Goal: Task Accomplishment & Management: Use online tool/utility

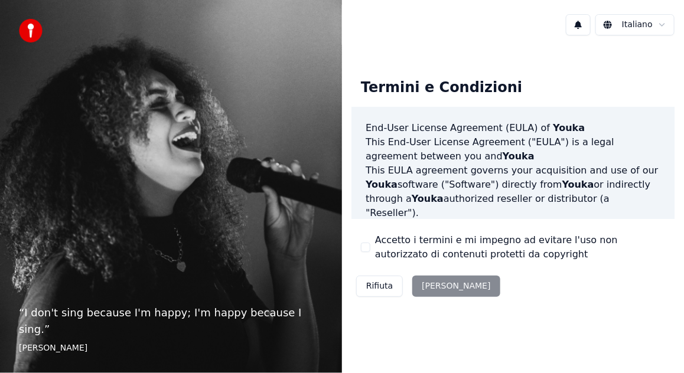
click at [366, 249] on button "Accetto i termini e mi impegno ad evitare l'uso non autorizzato di contenuti pr…" at bounding box center [365, 247] width 9 height 9
click at [439, 286] on button "Accetta" at bounding box center [455, 286] width 87 height 21
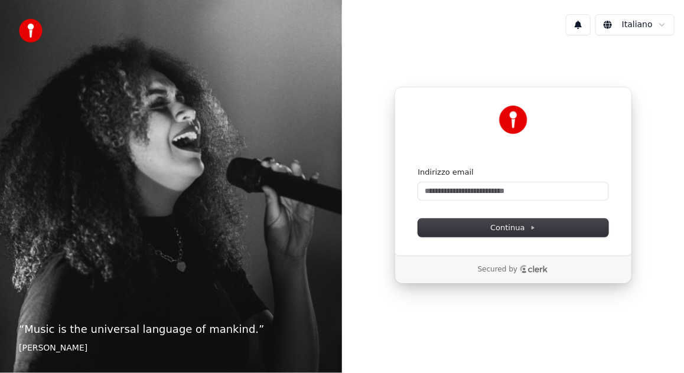
click at [534, 269] on icon "Clerk logo" at bounding box center [534, 269] width 28 height 8
click at [472, 191] on input "Indirizzo email" at bounding box center [513, 191] width 190 height 18
click at [524, 118] on img at bounding box center [513, 120] width 28 height 28
click at [32, 32] on img at bounding box center [31, 31] width 24 height 24
click at [584, 30] on button at bounding box center [578, 24] width 25 height 21
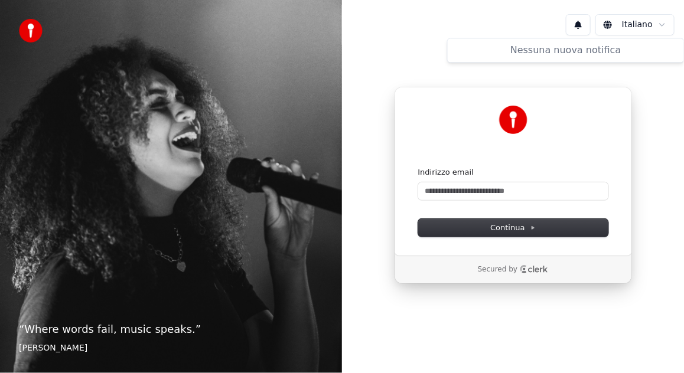
click at [665, 25] on html "“ Where words fail, music speaks. ” [PERSON_NAME] Italiano Continua con Google …" at bounding box center [342, 186] width 684 height 373
click at [664, 26] on html "“ Where words fail, music speaks. ” [PERSON_NAME] Italiano Continua con Google …" at bounding box center [342, 186] width 684 height 373
click at [435, 191] on input "Indirizzo email" at bounding box center [513, 191] width 190 height 18
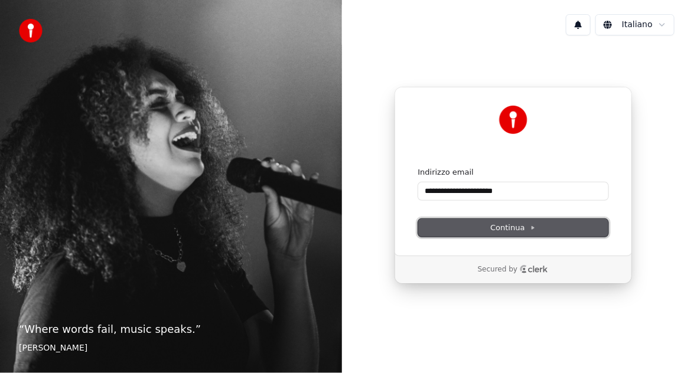
click at [513, 226] on span "Continua" at bounding box center [512, 228] width 45 height 11
type input "**********"
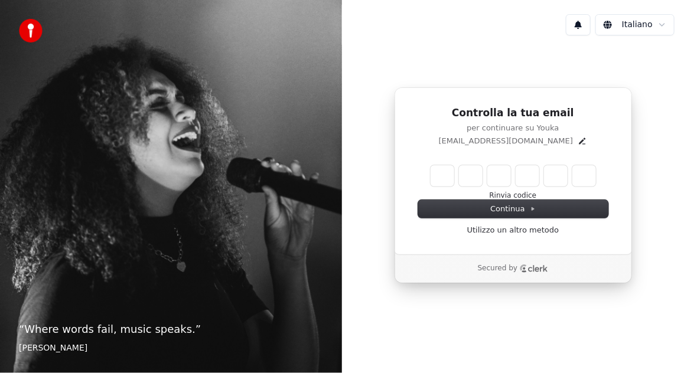
click at [436, 170] on input "Enter verification code" at bounding box center [512, 175] width 165 height 21
type input "******"
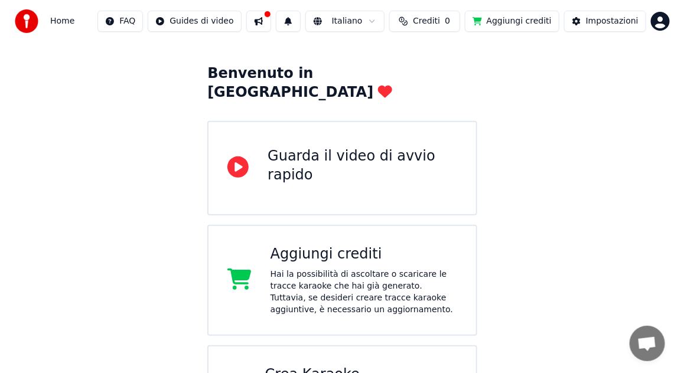
scroll to position [112, 0]
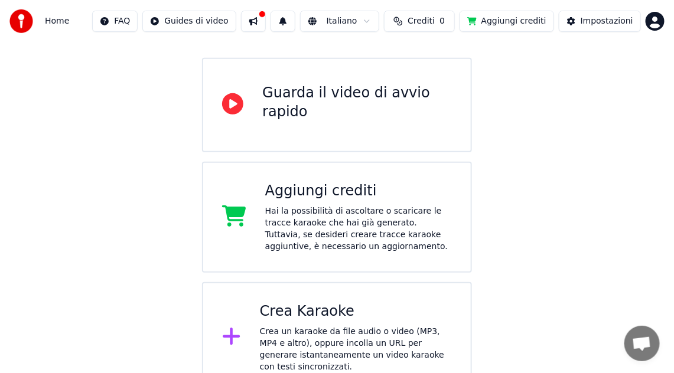
click at [309, 302] on div "Crea Karaoke" at bounding box center [356, 311] width 192 height 19
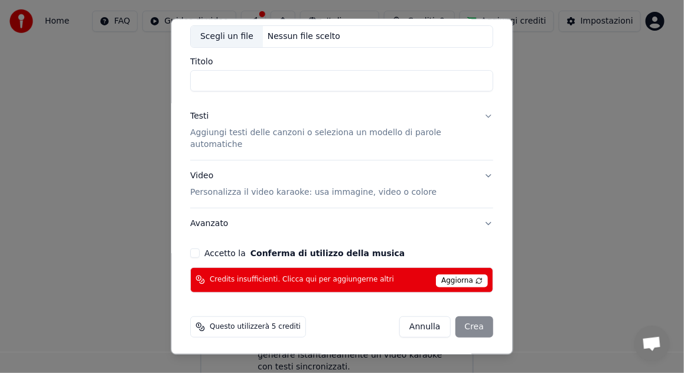
scroll to position [67, 0]
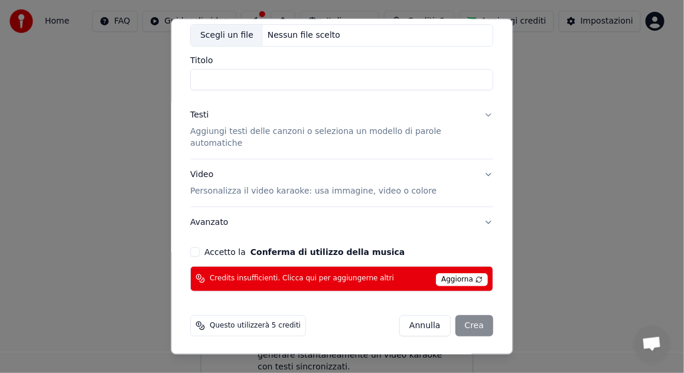
click at [196, 249] on button "Accetto la Conferma di utilizzo della musica" at bounding box center [195, 251] width 9 height 9
click at [475, 281] on span "Aggiorna" at bounding box center [462, 279] width 52 height 13
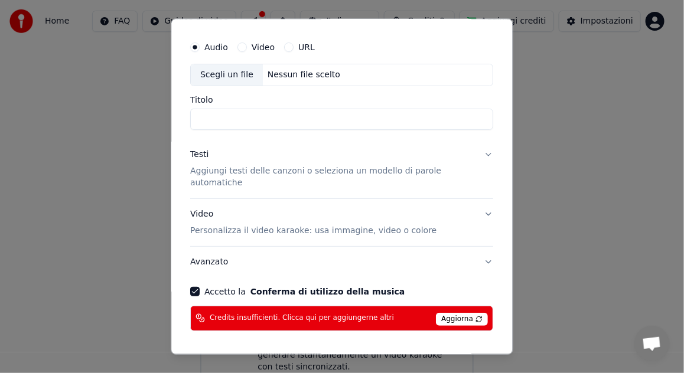
scroll to position [8, 0]
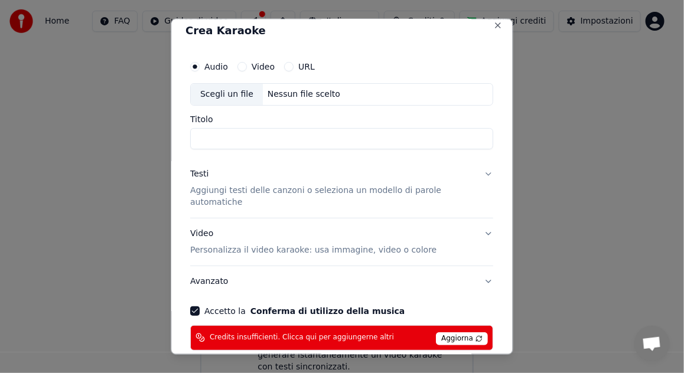
click at [208, 137] on input "Titolo" at bounding box center [342, 138] width 303 height 21
click at [197, 176] on div "Testi" at bounding box center [200, 174] width 18 height 12
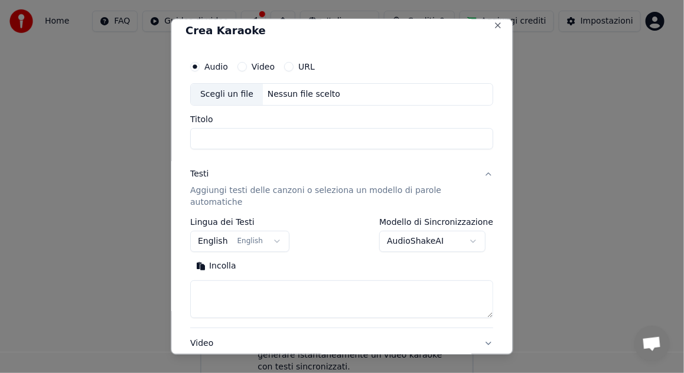
click at [268, 239] on button "English English" at bounding box center [240, 241] width 99 height 21
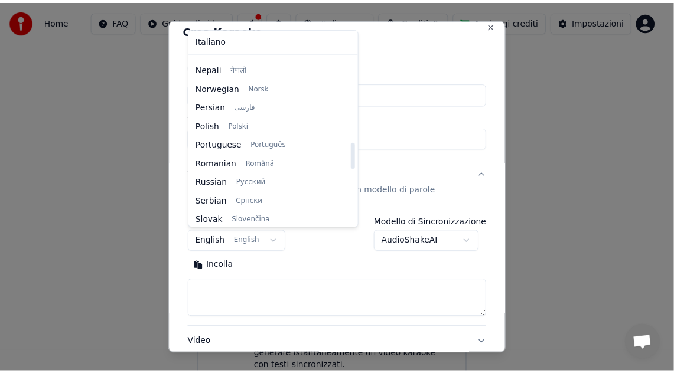
scroll to position [552, 0]
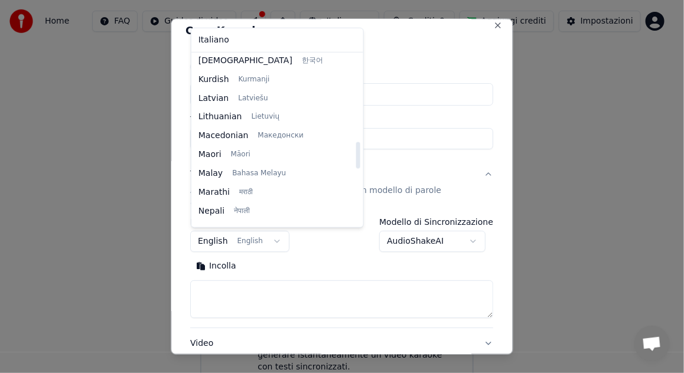
click at [412, 42] on body "**********" at bounding box center [337, 140] width 674 height 505
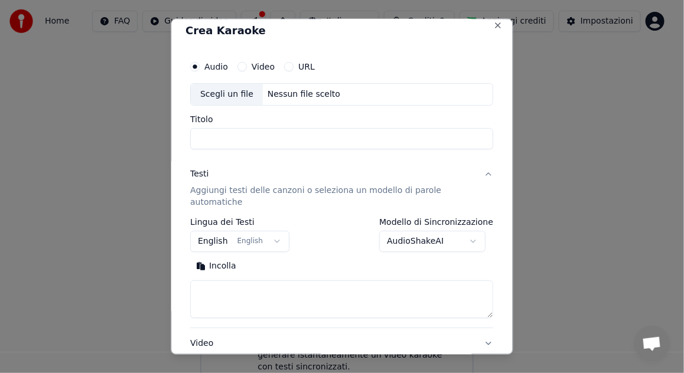
click at [470, 243] on body "**********" at bounding box center [337, 140] width 674 height 505
click at [494, 26] on button "Close" at bounding box center [498, 25] width 9 height 9
select select
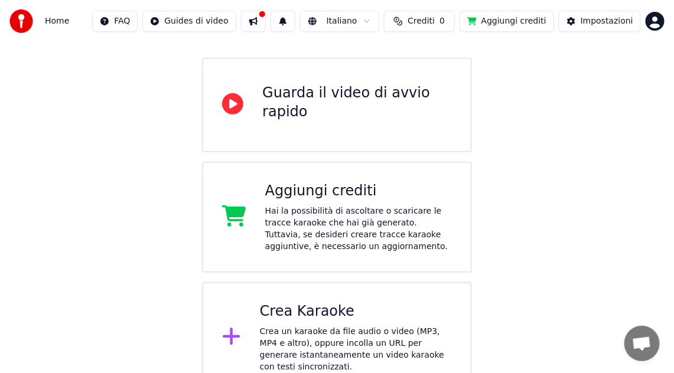
click at [283, 89] on div "Guarda il video di avvio rapido" at bounding box center [356, 103] width 189 height 38
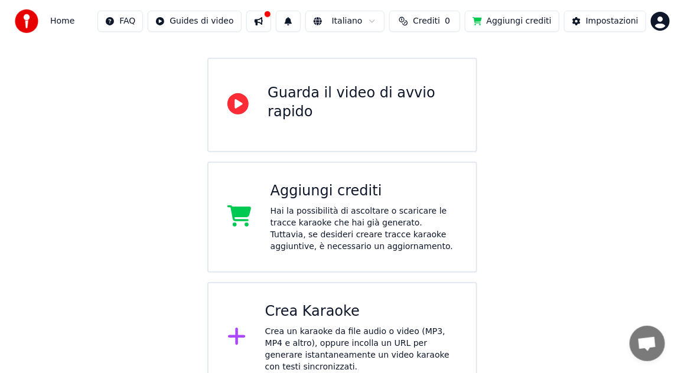
scroll to position [8, 0]
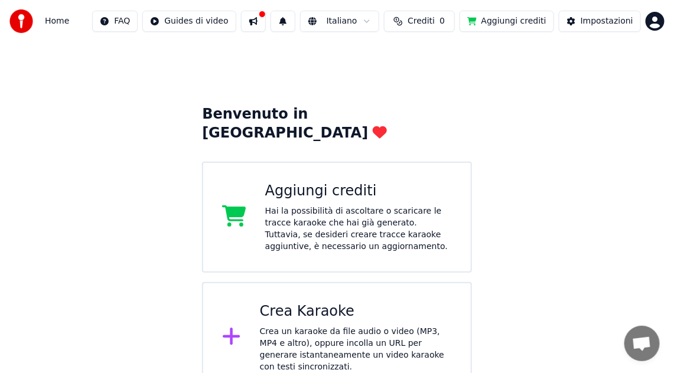
click at [305, 206] on div "Hai la possibilità di ascoltare o scaricare le tracce karaoke che hai già gener…" at bounding box center [358, 229] width 187 height 47
click at [579, 241] on div "Benvenuto in Youka Aggiungi crediti Hai la possibilità di ascoltare o scaricare…" at bounding box center [337, 213] width 674 height 359
click at [330, 326] on div "Crea un karaoke da file audio o video (MP3, MP4 e altro), oppure incolla un URL…" at bounding box center [356, 349] width 192 height 47
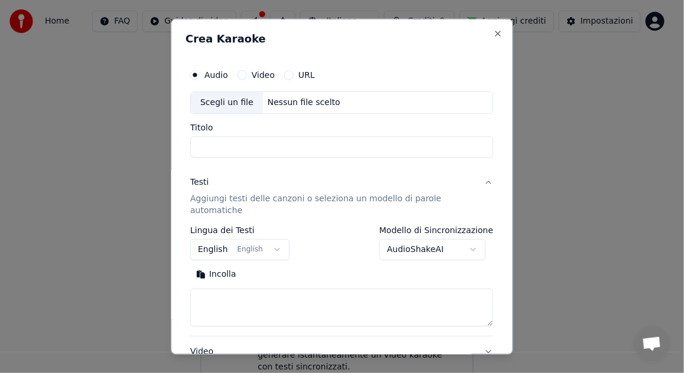
click at [243, 74] on button "Video" at bounding box center [241, 74] width 9 height 9
click at [288, 73] on button "URL" at bounding box center [289, 74] width 9 height 9
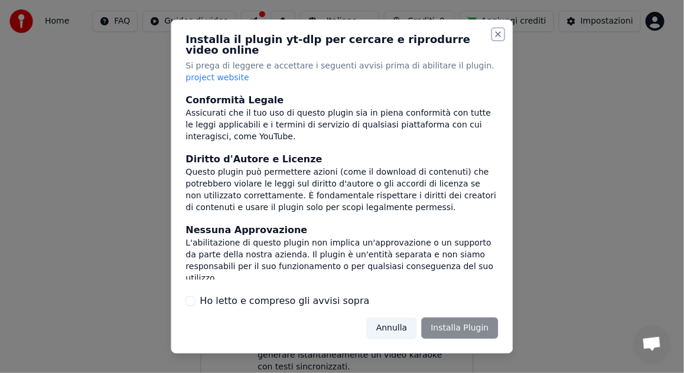
click at [498, 39] on button "Close" at bounding box center [498, 34] width 9 height 9
click at [403, 321] on button "Annulla" at bounding box center [392, 328] width 50 height 21
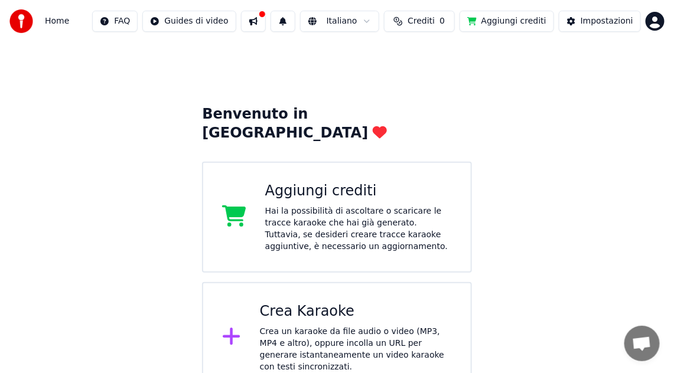
click at [292, 326] on div "Crea un karaoke da file audio o video (MP3, MP4 e altro), oppure incolla un URL…" at bounding box center [356, 349] width 192 height 47
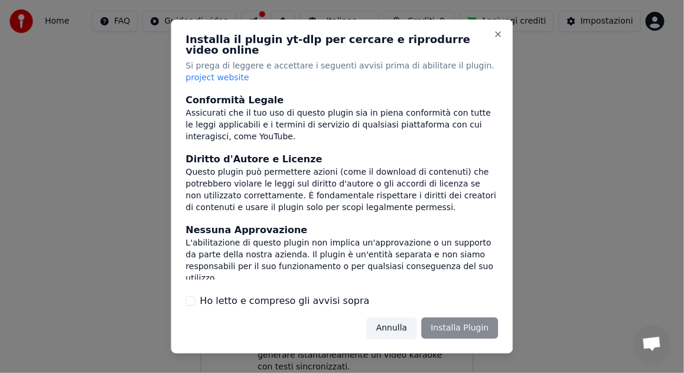
click at [192, 296] on button "Ho letto e compreso gli avvisi sopra" at bounding box center [190, 300] width 9 height 9
click at [469, 319] on button "Installa Plugin" at bounding box center [459, 328] width 77 height 21
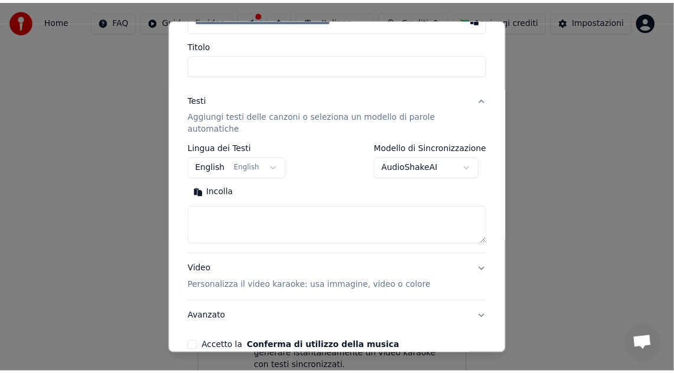
scroll to position [178, 0]
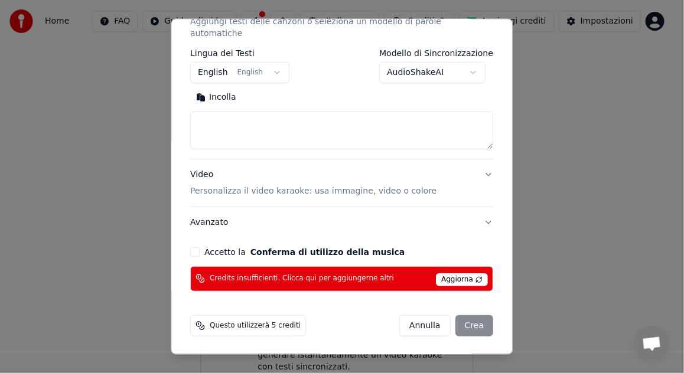
click at [419, 325] on button "Annulla" at bounding box center [425, 325] width 51 height 21
select select
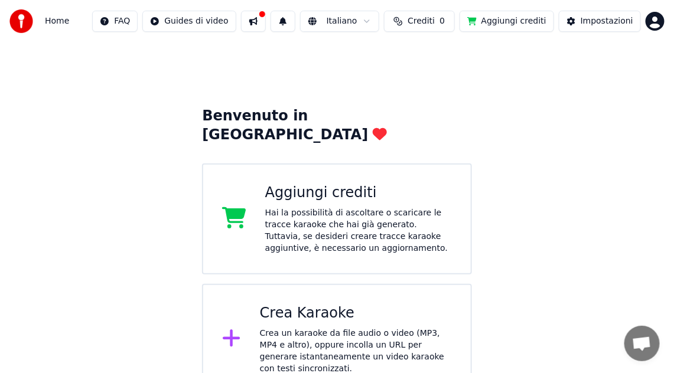
scroll to position [8, 0]
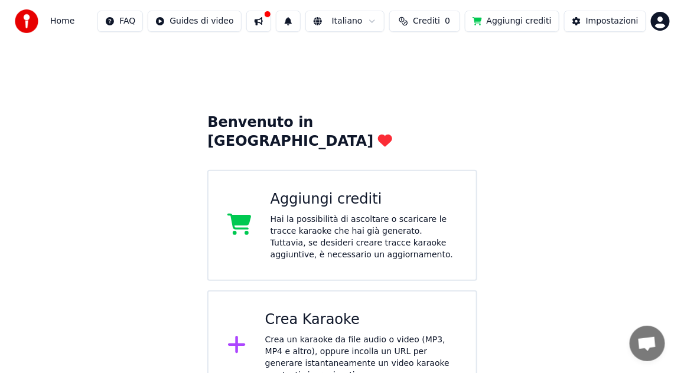
scroll to position [8, 0]
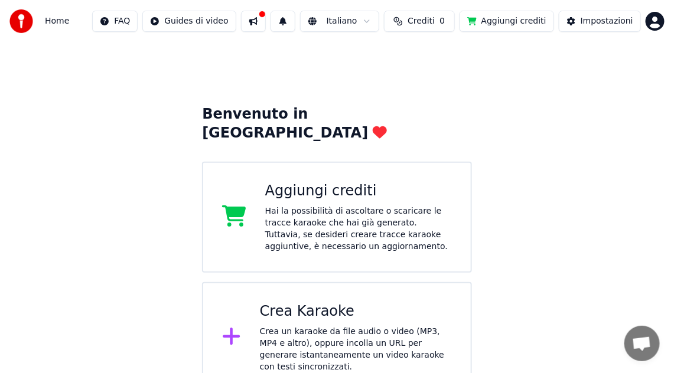
click at [358, 214] on div "Hai la possibilità di ascoltare o scaricare le tracce karaoke che hai già gener…" at bounding box center [358, 229] width 187 height 47
click at [311, 326] on div "Crea un karaoke da file audio o video (MP3, MP4 e altro), oppure incolla un URL…" at bounding box center [356, 349] width 192 height 47
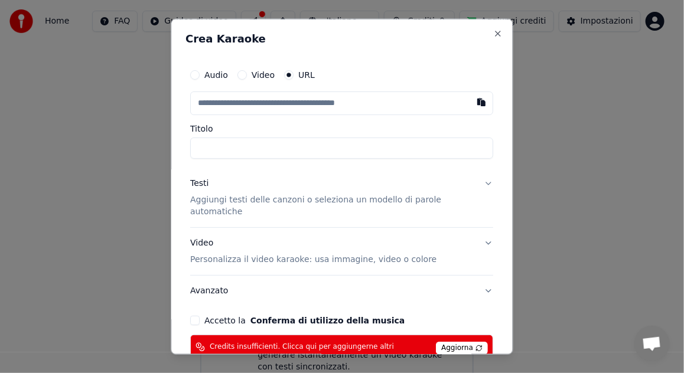
click at [475, 102] on button "button" at bounding box center [482, 102] width 24 height 21
click at [244, 77] on button "Video" at bounding box center [241, 74] width 9 height 9
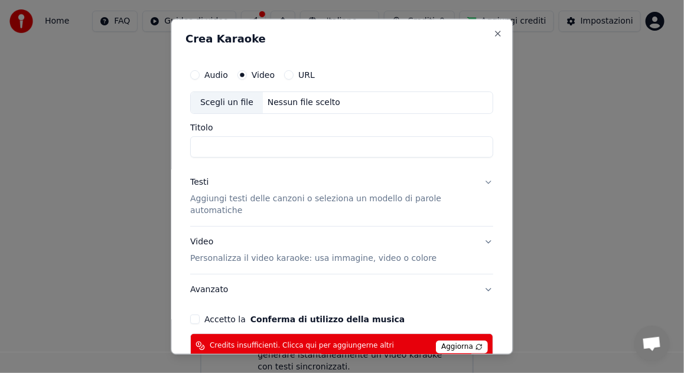
click at [192, 75] on button "Audio" at bounding box center [195, 74] width 9 height 9
click at [223, 102] on div "Scegli un file" at bounding box center [227, 102] width 72 height 21
click at [298, 102] on div "Nessun file scelto" at bounding box center [304, 103] width 82 height 12
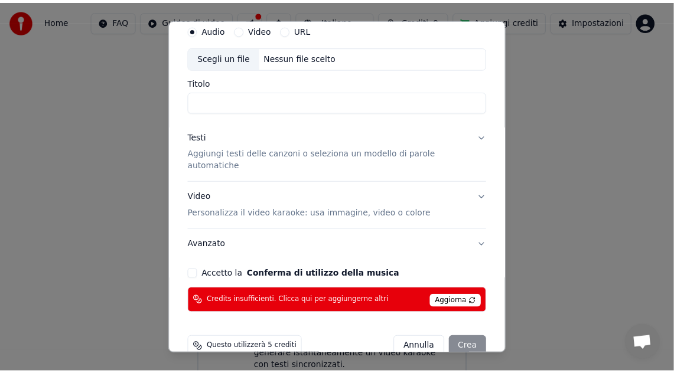
scroll to position [67, 0]
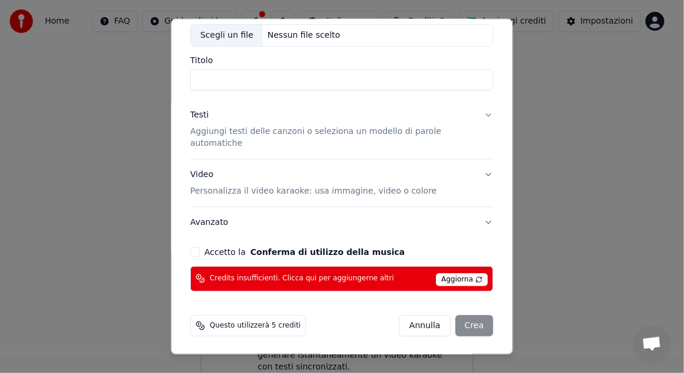
click at [197, 251] on button "Accetto la Conferma di utilizzo della musica" at bounding box center [195, 251] width 9 height 9
click at [275, 276] on span "Credits insufficienti. Clicca qui per aggiungerne altri" at bounding box center [302, 278] width 184 height 9
click at [232, 328] on span "Questo utilizzerà 5 crediti" at bounding box center [255, 325] width 91 height 9
click at [416, 325] on button "Annulla" at bounding box center [425, 325] width 51 height 21
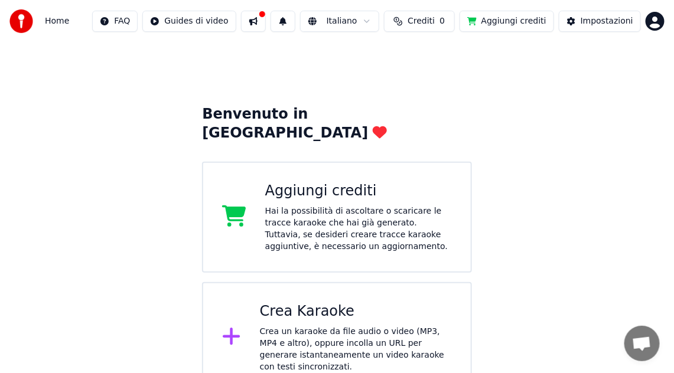
click at [213, 22] on html "Home FAQ Guides di video Italiano Crediti 0 Aggiungi crediti Impostazioni Benve…" at bounding box center [337, 193] width 674 height 402
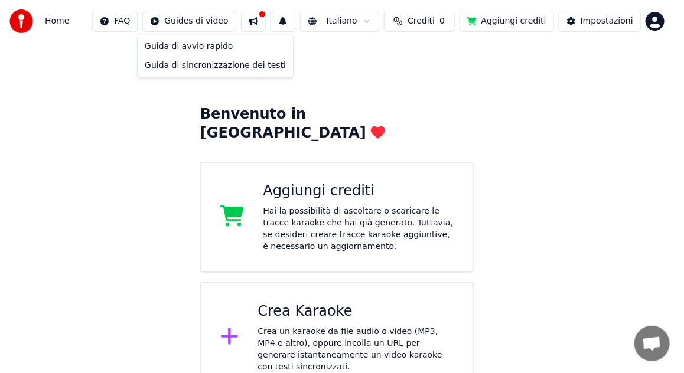
click at [269, 16] on html "Home FAQ Guides di video Italiano Crediti 0 Aggiungi crediti Impostazioni Benve…" at bounding box center [342, 193] width 684 height 402
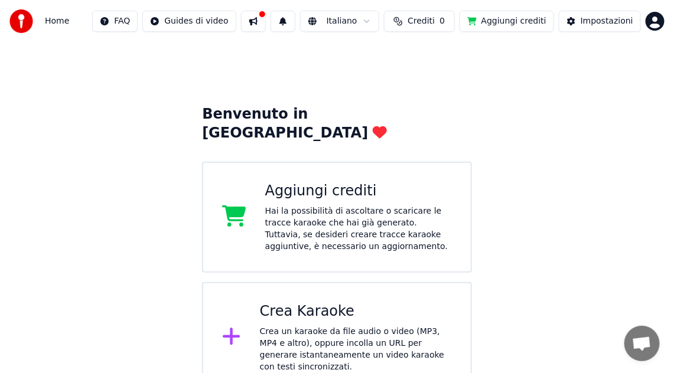
click at [266, 23] on button at bounding box center [253, 21] width 25 height 21
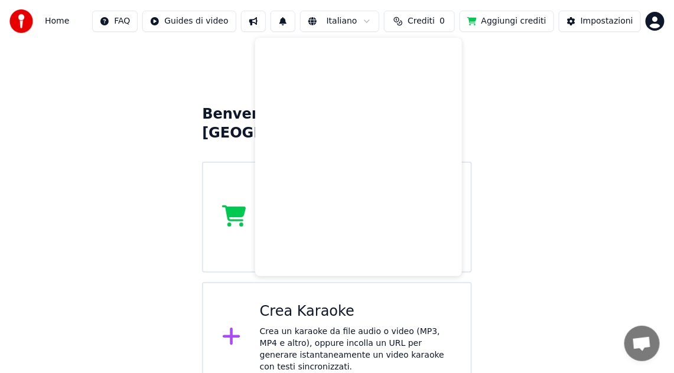
click at [159, 94] on div "Benvenuto in Youka Aggiungi crediti Hai la possibilità di ascoltare o scaricare…" at bounding box center [337, 213] width 674 height 359
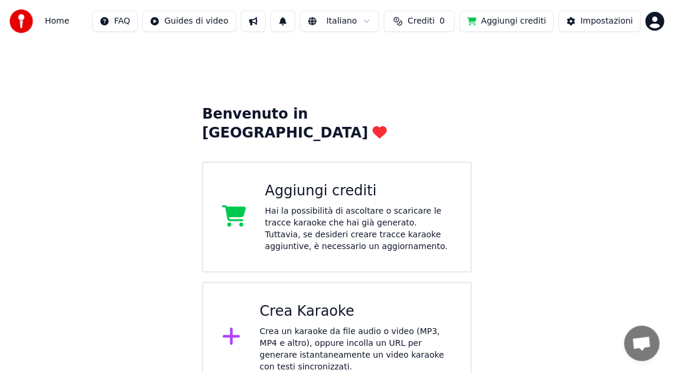
click at [287, 23] on button at bounding box center [282, 21] width 25 height 21
click at [197, 96] on div "Benvenuto in Youka Aggiungi crediti Hai la possibilità di ascoltare o scaricare…" at bounding box center [337, 213] width 674 height 359
click at [614, 22] on div "Impostazioni" at bounding box center [606, 21] width 53 height 12
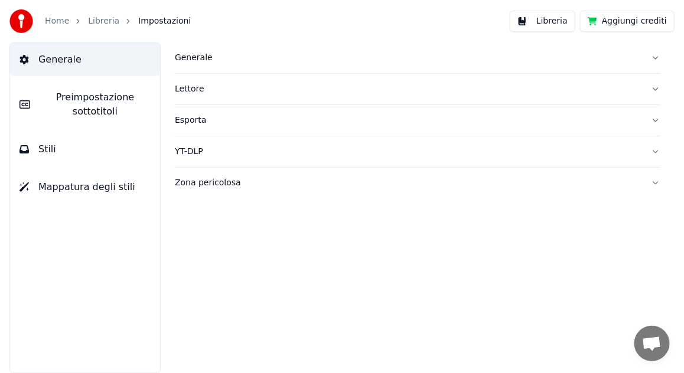
click at [657, 184] on button "Zona pericolosa" at bounding box center [417, 183] width 485 height 31
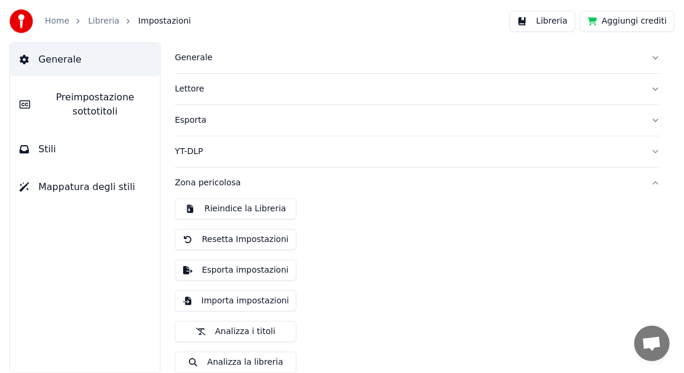
click at [657, 184] on div "Generale Lettore Esporta YT-DLP Zona pericolosa Rieindice la Libreria Resetta I…" at bounding box center [417, 208] width 533 height 331
click at [645, 183] on button "Zona pericolosa" at bounding box center [417, 183] width 485 height 31
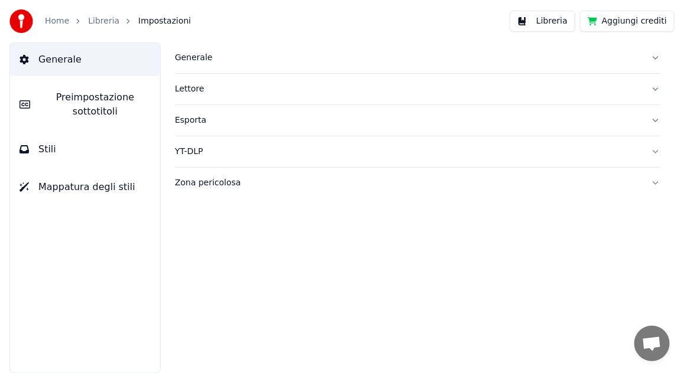
click at [657, 149] on button "YT-DLP" at bounding box center [417, 151] width 485 height 31
click at [657, 118] on button "Esporta" at bounding box center [417, 120] width 485 height 31
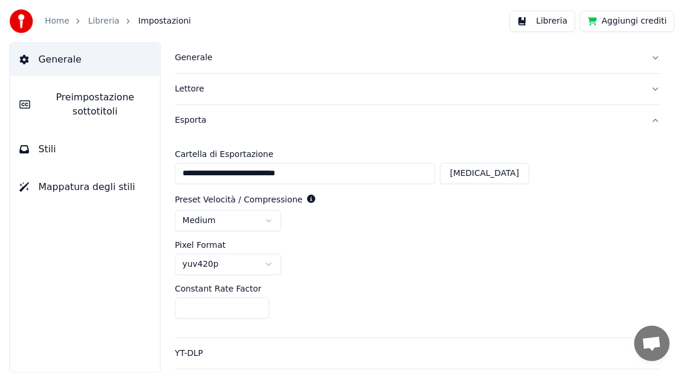
click at [657, 118] on div "**********" at bounding box center [417, 208] width 533 height 331
click at [645, 88] on button "Lettore" at bounding box center [417, 89] width 485 height 31
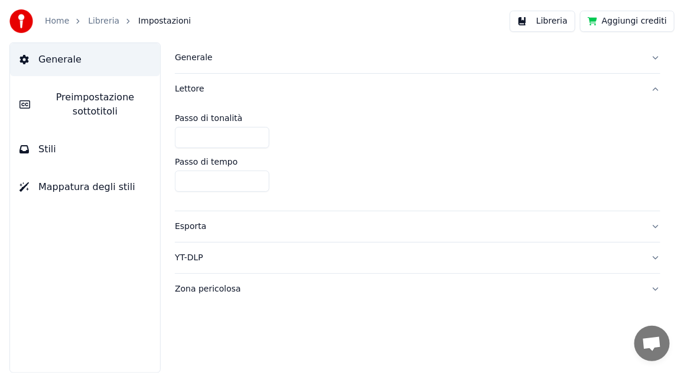
click at [646, 88] on button "Lettore" at bounding box center [417, 89] width 485 height 31
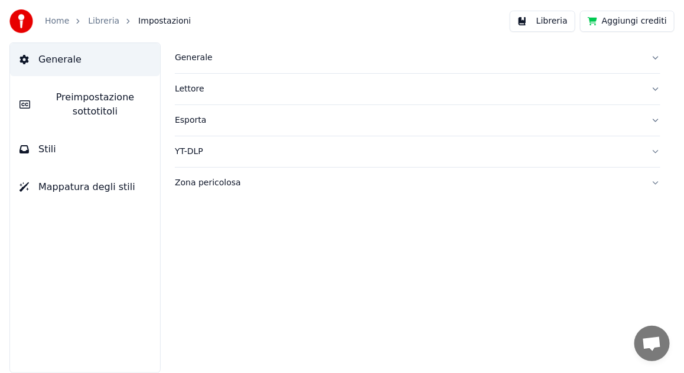
click at [656, 57] on button "Generale" at bounding box center [417, 58] width 485 height 31
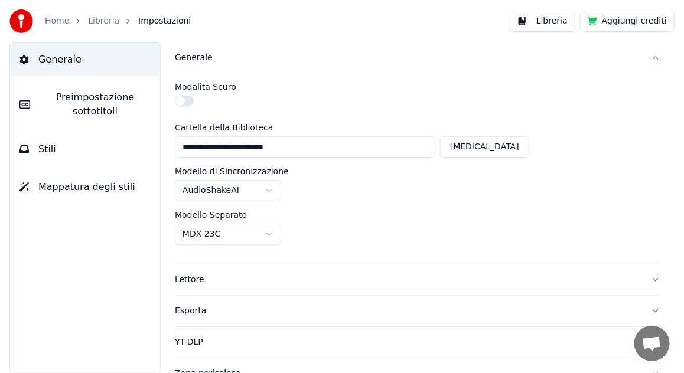
click at [644, 57] on button "Generale" at bounding box center [417, 58] width 485 height 31
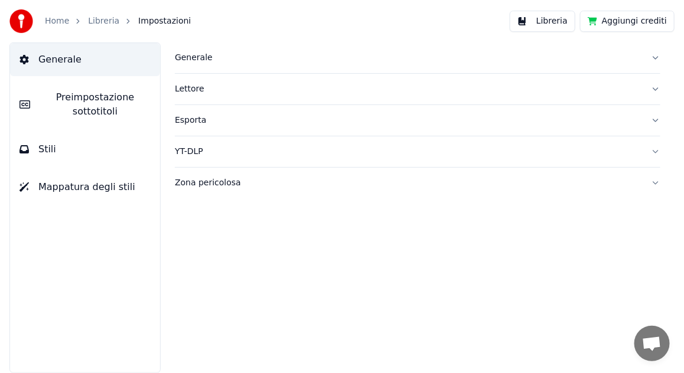
click at [77, 187] on span "Mappatura degli stili" at bounding box center [86, 187] width 97 height 14
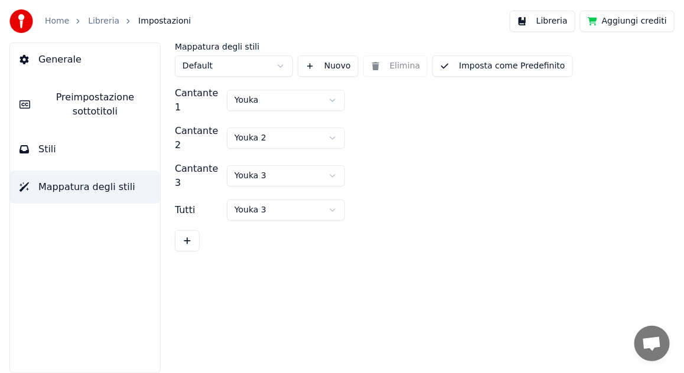
click at [47, 151] on span "Stili" at bounding box center [47, 149] width 18 height 14
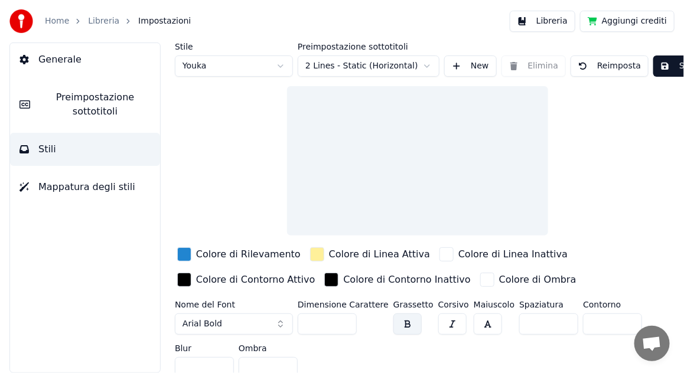
click at [80, 102] on span "Preimpostazione sottotitoli" at bounding box center [95, 104] width 111 height 28
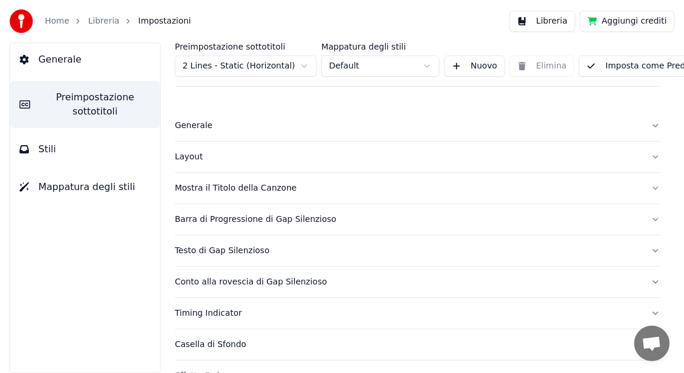
click at [21, 26] on img at bounding box center [21, 21] width 24 height 24
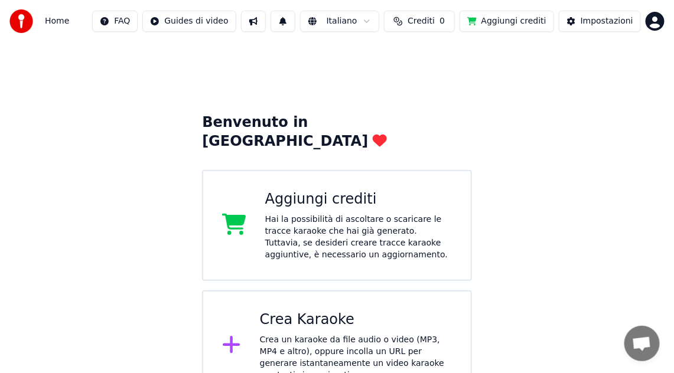
click at [54, 22] on span "Home" at bounding box center [57, 21] width 24 height 12
